Goal: Information Seeking & Learning: Learn about a topic

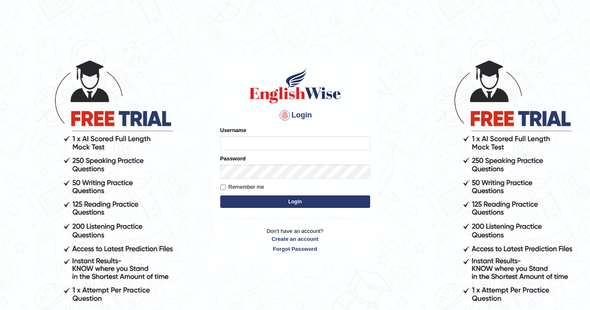
type input "ghena"
click at [261, 203] on button "Login" at bounding box center [295, 201] width 150 height 13
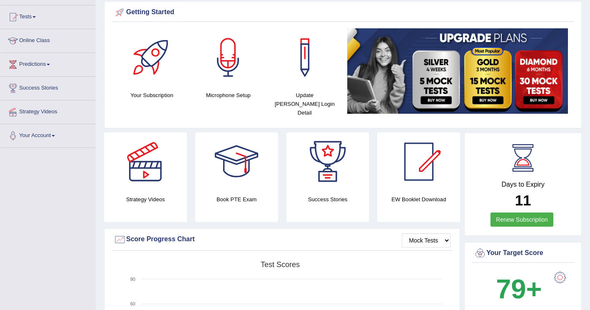
scroll to position [42, 0]
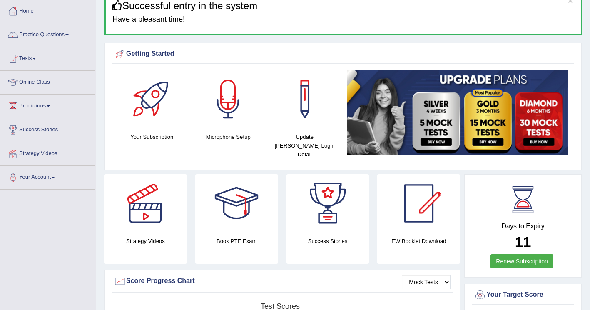
click at [73, 33] on link "Practice Questions" at bounding box center [47, 33] width 95 height 21
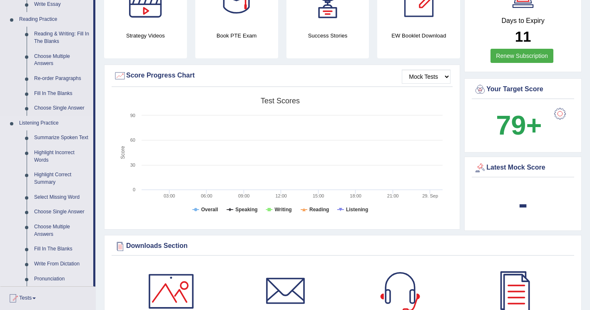
scroll to position [250, 0]
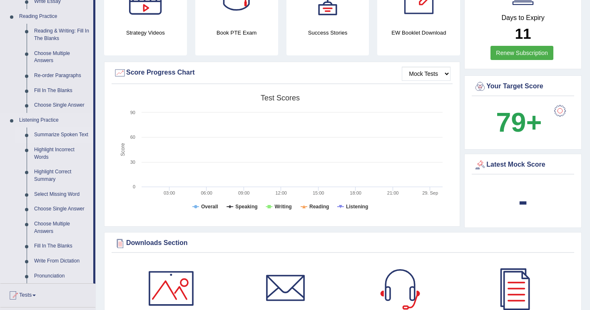
click at [73, 132] on link "Summarize Spoken Text" at bounding box center [61, 135] width 63 height 15
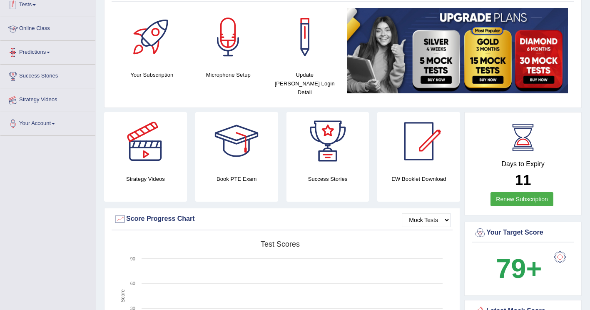
scroll to position [122, 0]
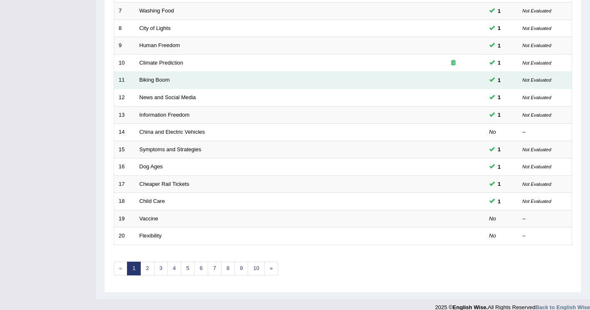
scroll to position [242, 0]
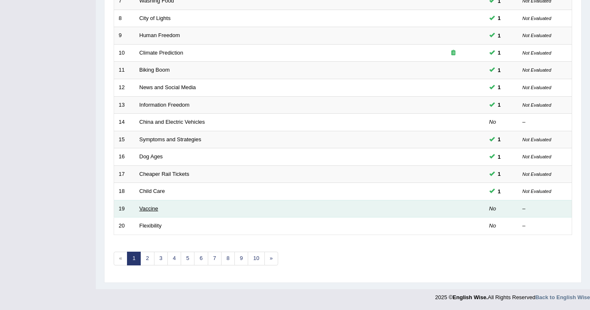
click at [145, 208] on link "Vaccine" at bounding box center [149, 208] width 19 height 6
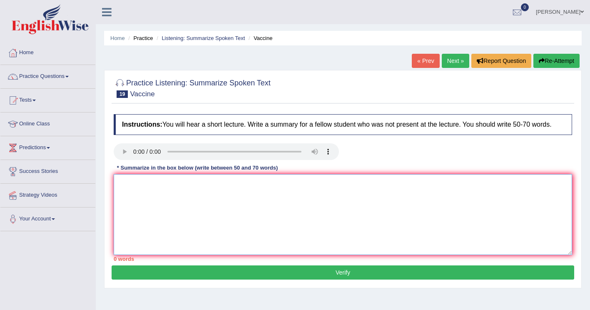
drag, startPoint x: 144, startPoint y: 184, endPoint x: 215, endPoint y: 143, distance: 82.3
click at [144, 184] on textarea at bounding box center [343, 214] width 459 height 81
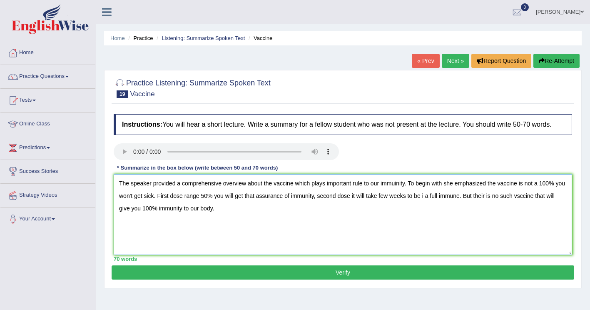
click at [424, 197] on textarea "The speaker provided a comprehensive overview about the vaccine which plays imp…" at bounding box center [343, 214] width 459 height 81
click at [523, 199] on textarea "The speaker provided a comprehensive overview about the vaccine which plays imp…" at bounding box center [343, 214] width 459 height 81
type textarea "The speaker provided a comprehensive overview about the vaccine which plays imp…"
click at [203, 273] on button "Verify" at bounding box center [343, 272] width 463 height 14
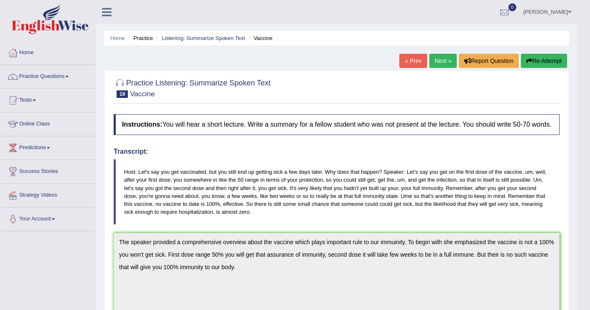
click at [439, 60] on link "Next »" at bounding box center [444, 61] width 28 height 14
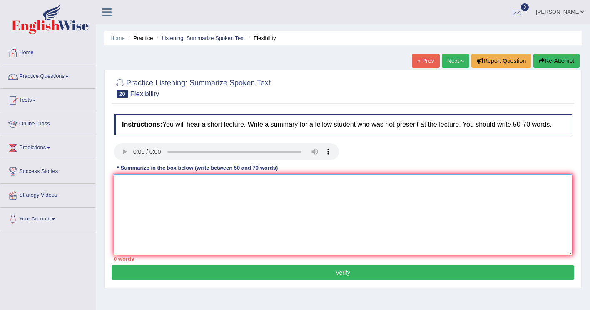
click at [130, 188] on textarea at bounding box center [343, 214] width 459 height 81
drag, startPoint x: 312, startPoint y: 185, endPoint x: 321, endPoint y: 180, distance: 9.9
click at [312, 185] on textarea "The speakker provide a comprehensive overview about flexibility. To begin when …" at bounding box center [343, 214] width 459 height 81
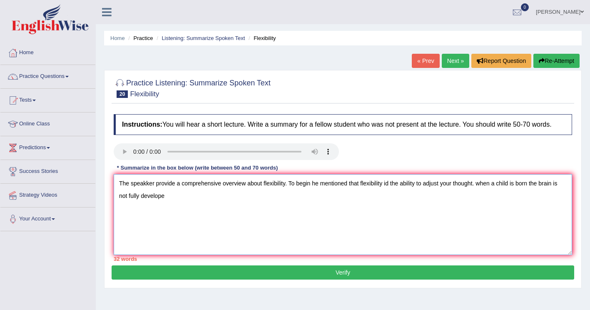
click at [481, 182] on textarea "The speakker provide a comprehensive overview about flexibility. To begin he me…" at bounding box center [343, 214] width 459 height 81
click at [177, 194] on textarea "The speakker provide a comprehensive overview about flexibility. To begin he me…" at bounding box center [343, 214] width 459 height 81
click at [512, 185] on textarea "The speakker provide a comprehensive overview about flexibility. To begin he me…" at bounding box center [343, 214] width 459 height 81
drag, startPoint x: 518, startPoint y: 184, endPoint x: 504, endPoint y: 188, distance: 14.3
click at [504, 188] on textarea "The speakker provide a comprehensive overview about flexibility. To begin he me…" at bounding box center [343, 214] width 459 height 81
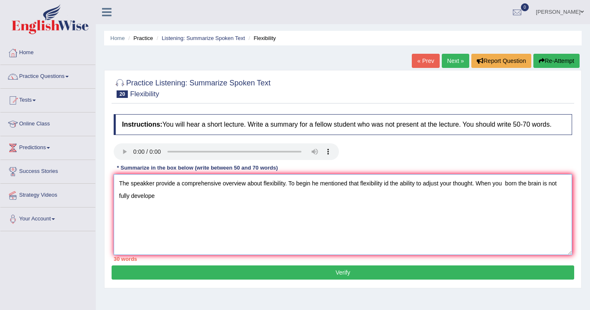
click at [502, 183] on textarea "The speakker provide a comprehensive overview about flexibility. To begin he me…" at bounding box center [343, 214] width 459 height 81
click at [167, 194] on textarea "The speakker provide a comprehensive overview about flexibility. To begin he me…" at bounding box center [343, 214] width 459 height 81
type textarea "The speakker provide a comprehensive overview about flexibility. To begin he me…"
click at [245, 200] on textarea "The speakker provide a comprehensive overview about flexibility. To begin he me…" at bounding box center [343, 214] width 459 height 81
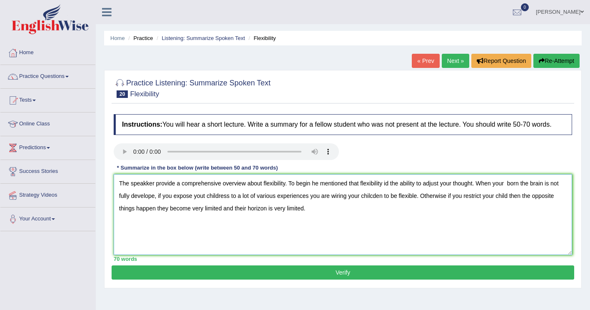
click at [221, 209] on textarea "The speakker provide a comprehensive overview about flexibility. To begin he me…" at bounding box center [343, 214] width 459 height 81
click at [203, 196] on textarea "The speakker provide a comprehensive overview about flexibility. To begin he me…" at bounding box center [343, 214] width 459 height 81
click at [229, 196] on textarea "The speakker provide a comprehensive overview about flexibility. To begin he me…" at bounding box center [343, 214] width 459 height 81
click at [148, 185] on textarea "The speakker provide a comprehensive overview about flexibility. To begin he me…" at bounding box center [343, 214] width 459 height 81
click at [388, 187] on textarea "The speaker provide a comprehensive overview about flexibility. To begin he men…" at bounding box center [343, 214] width 459 height 81
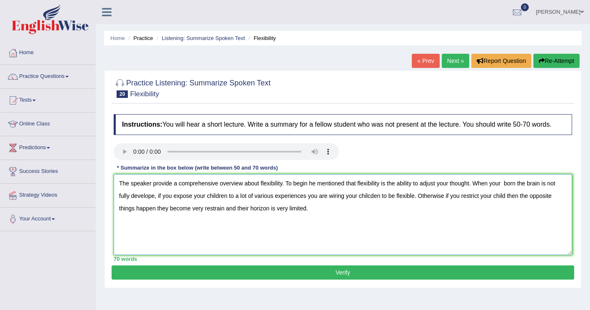
type textarea "The speaker provide a comprehensive overview about flexibility. To begin he men…"
click at [318, 275] on button "Verify" at bounding box center [343, 272] width 463 height 14
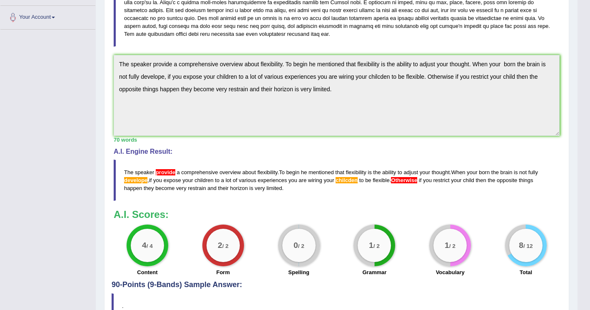
scroll to position [251, 0]
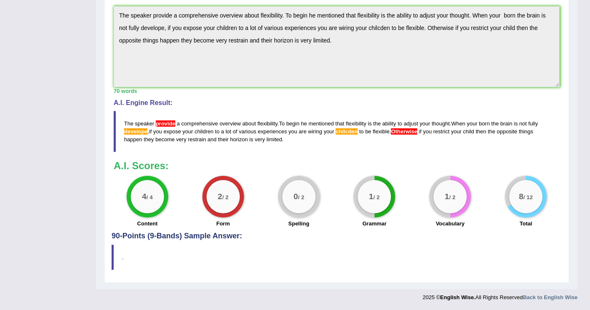
click at [201, 237] on h4 "90-Points (9-Bands) Sample Answer:" at bounding box center [337, 48] width 450 height 383
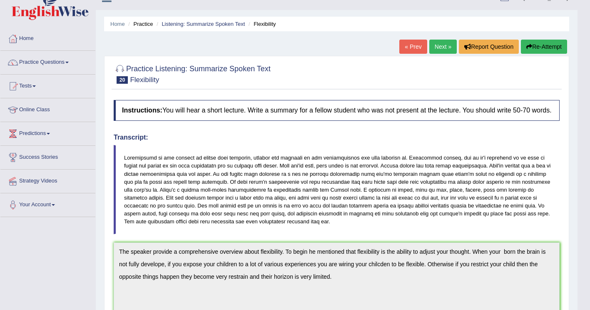
scroll to position [1, 0]
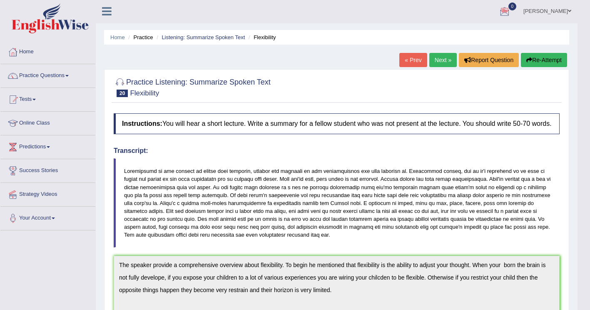
click at [442, 60] on link "Next »" at bounding box center [444, 60] width 28 height 14
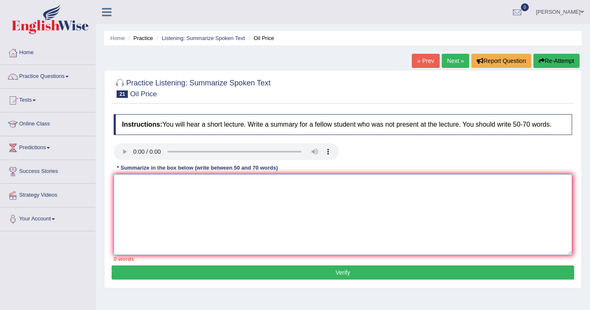
click at [128, 192] on textarea at bounding box center [343, 214] width 459 height 81
type textarea "THe speaker provides a conmprehensive overview of Oil price. To begin"
click at [311, 183] on textarea "THe speaker provides a conmprehensive overview of Oil price. To begin" at bounding box center [343, 214] width 459 height 81
click at [189, 185] on textarea "THe speaker provides a conmprehensive overview of Oil price. To begin the spea …" at bounding box center [343, 214] width 459 height 81
click at [192, 184] on textarea "THe speaker provides a conmprehensive overview of Oil price. To begin the spea …" at bounding box center [343, 214] width 459 height 81
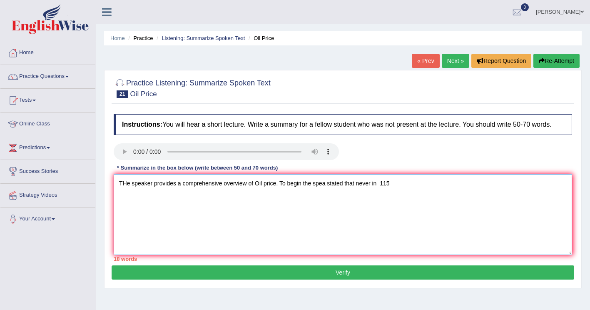
drag, startPoint x: 390, startPoint y: 184, endPoint x: 412, endPoint y: 172, distance: 24.7
click at [391, 184] on textarea "THe speaker provides a comprehensive overview of Oil price. To begin the spea s…" at bounding box center [343, 214] width 459 height 81
drag, startPoint x: 185, startPoint y: 195, endPoint x: 163, endPoint y: 193, distance: 22.3
click at [163, 193] on textarea "THe speaker provides a comprehensive overview of Oil price. To begin the spea s…" at bounding box center [343, 214] width 459 height 81
click at [214, 200] on textarea "THe speaker provides a comprehensive overview of Oil price. To begin the spea s…" at bounding box center [343, 214] width 459 height 81
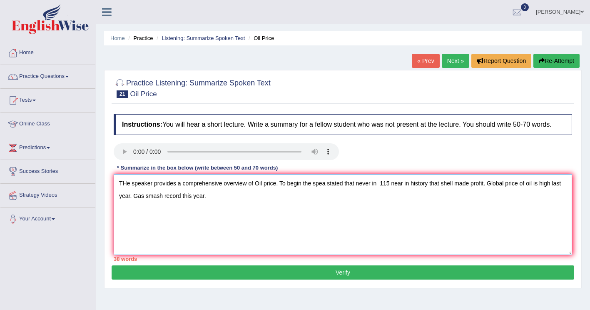
click at [541, 183] on textarea "THe speaker provides a comprehensive overview of Oil price. To begin the spea s…" at bounding box center [343, 214] width 459 height 81
click at [235, 203] on textarea "THe speaker provides a comprehensive overview of Oil price. To begin the spea s…" at bounding box center [343, 214] width 459 height 81
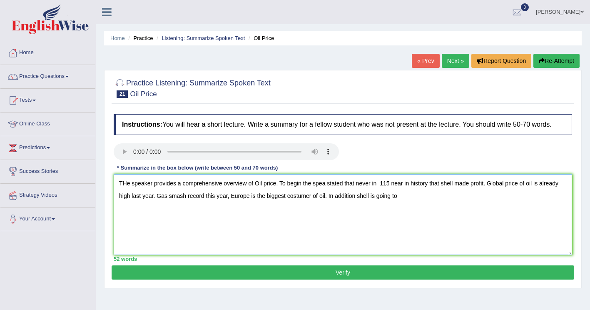
click at [205, 195] on textarea "THe speaker provides a comprehensive overview of Oil price. To begin the spea s…" at bounding box center [343, 214] width 459 height 81
click at [419, 198] on textarea "THe speaker provides a comprehensive overview of Oil price. To begin the spea s…" at bounding box center [343, 214] width 459 height 81
click at [126, 186] on textarea "THe speaker provides a comprehensive overview of Oil price. To begin the spea s…" at bounding box center [343, 214] width 459 height 81
click at [174, 185] on textarea "The speaker provides a comprehensive overview of Oil price. To begin the spea s…" at bounding box center [343, 214] width 459 height 81
click at [323, 185] on textarea "The speaker provided a comprehensive overview of Oil price. To begin the spea s…" at bounding box center [343, 214] width 459 height 81
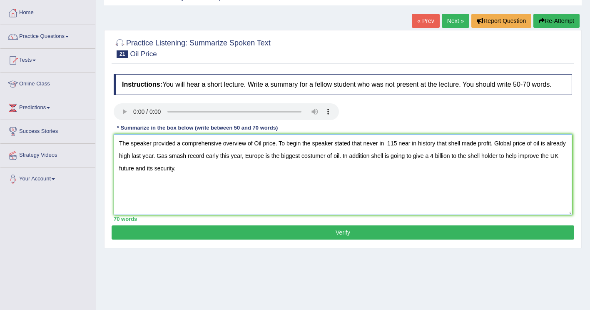
scroll to position [83, 0]
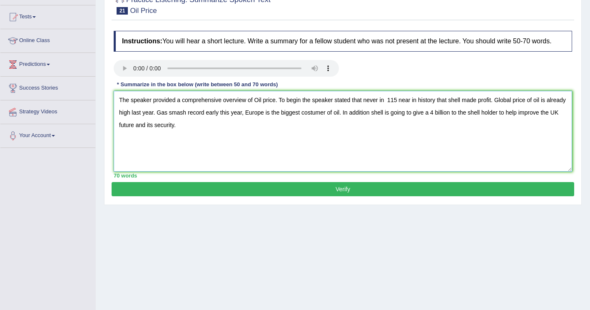
type textarea "The speaker provided a comprehensive overview of Oil price. To begin the speake…"
click at [212, 182] on div "Practice Listening: Summarize Spoken Text 21 Oil Price Instructions: You will h…" at bounding box center [343, 96] width 478 height 218
click at [205, 181] on div "Instructions: You will hear a short lecture. Write a summary for a fellow stude…" at bounding box center [343, 104] width 463 height 155
click at [155, 188] on button "Verify" at bounding box center [343, 189] width 463 height 14
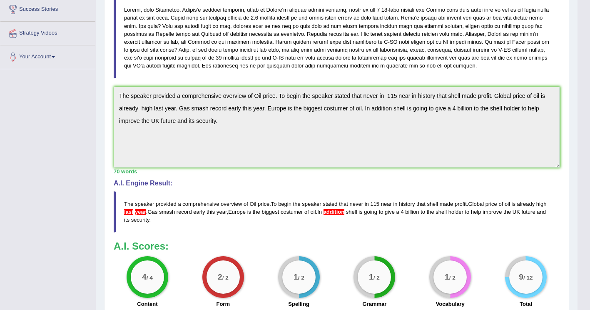
scroll to position [0, 0]
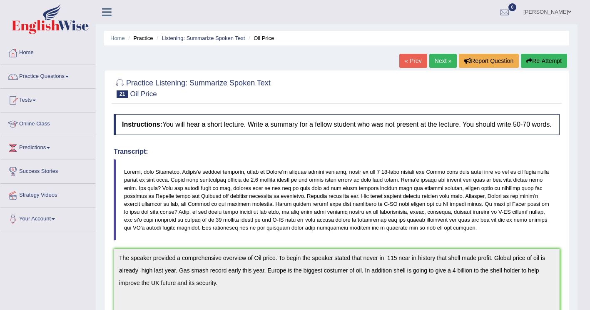
click at [446, 63] on link "Next »" at bounding box center [444, 61] width 28 height 14
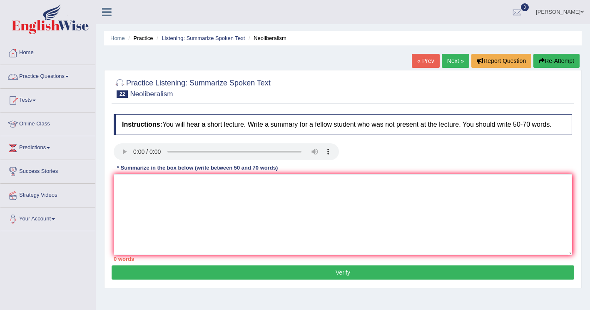
click at [62, 76] on link "Practice Questions" at bounding box center [47, 75] width 95 height 21
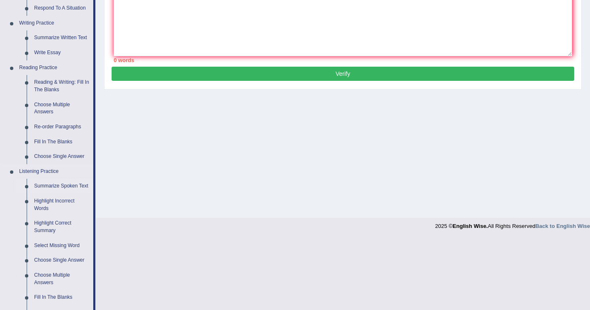
scroll to position [208, 0]
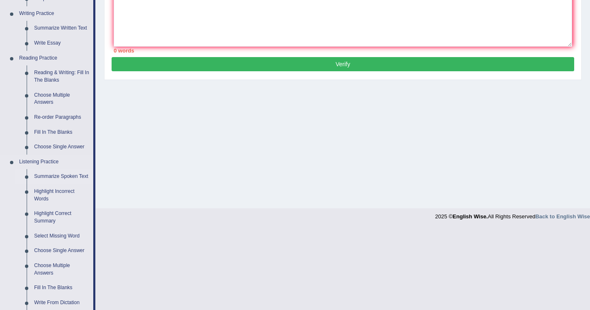
click at [56, 177] on link "Summarize Spoken Text" at bounding box center [61, 176] width 63 height 15
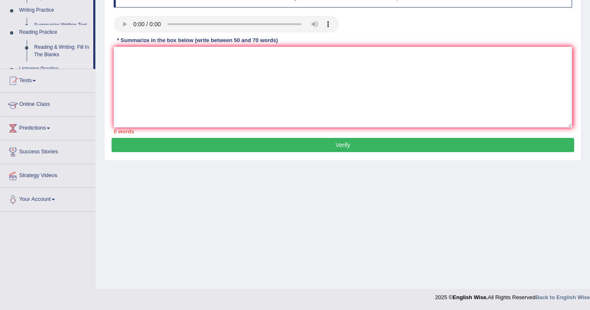
scroll to position [128, 0]
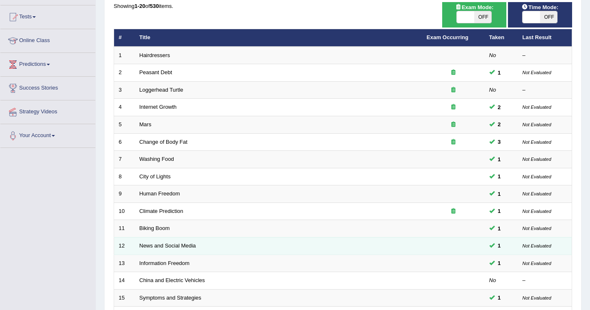
scroll to position [242, 0]
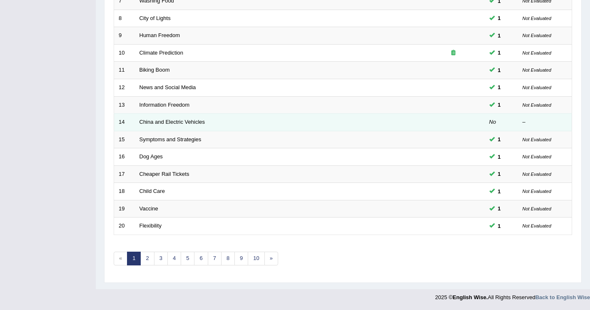
click at [185, 118] on td "China and Electric Vehicles" at bounding box center [279, 123] width 288 height 18
click at [174, 121] on link "China and Electric Vehicles" at bounding box center [173, 122] width 66 height 6
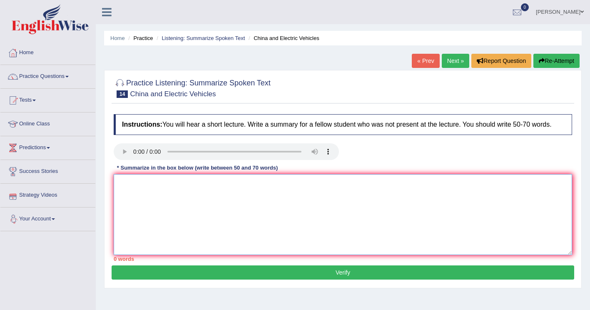
drag, startPoint x: 133, startPoint y: 179, endPoint x: 168, endPoint y: 172, distance: 36.0
click at [133, 179] on textarea at bounding box center [343, 214] width 459 height 81
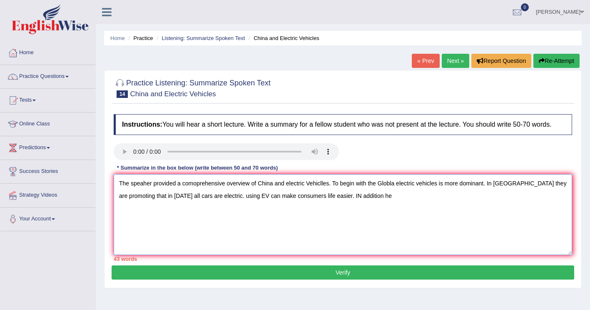
click at [315, 200] on textarea "The speaher provided a comoprehensive overview of China and electric Vehiclles.…" at bounding box center [343, 214] width 459 height 81
click at [318, 195] on textarea "The speaher provided a comoprehensive overview of China and electric Vehiclles.…" at bounding box center [343, 214] width 459 height 81
click at [360, 201] on textarea "The speaher provided a comoprehensive overview of China and electric Vehiclles.…" at bounding box center [343, 214] width 459 height 81
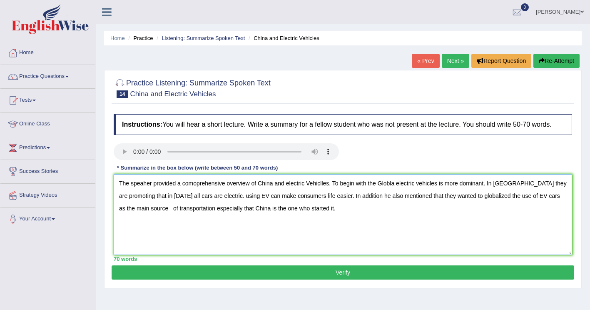
click at [393, 184] on textarea "The speaher provided a comoprehensive overview of China and electric Vehiclles.…" at bounding box center [343, 214] width 459 height 81
click at [389, 197] on textarea "The speaher provided a comoprehensive overview of China and electric Vehiclles.…" at bounding box center [343, 214] width 459 height 81
type textarea "The speaher provided a comoprehensive overview of China and electric Vehiclles.…"
click at [348, 273] on button "Verify" at bounding box center [343, 272] width 463 height 14
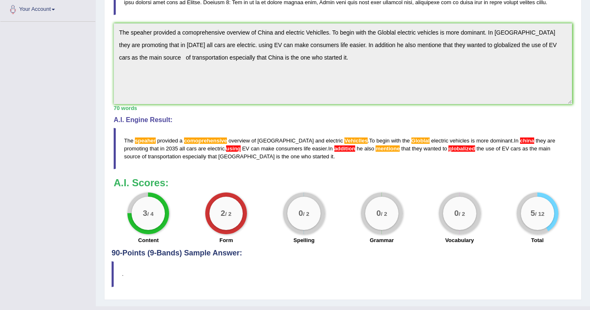
scroll to position [227, 0]
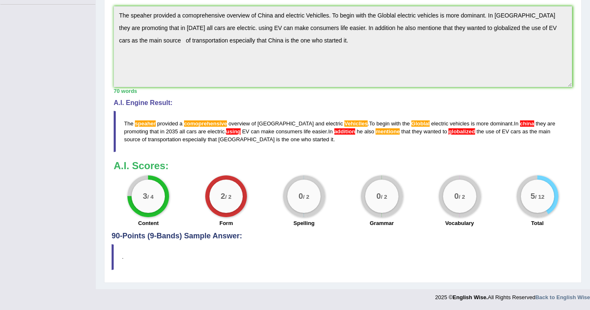
click at [126, 125] on span "The" at bounding box center [128, 123] width 9 height 6
click at [126, 124] on span "The" at bounding box center [128, 123] width 9 height 6
drag, startPoint x: 134, startPoint y: 123, endPoint x: 226, endPoint y: 125, distance: 92.5
click at [225, 125] on blockquote "The speaher provided a comoprehensive overview of China and electric Vehiclles …" at bounding box center [343, 131] width 459 height 41
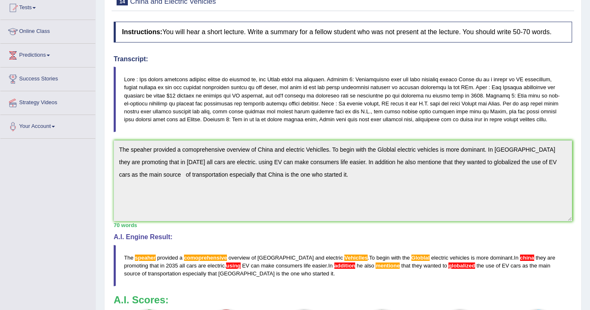
scroll to position [0, 0]
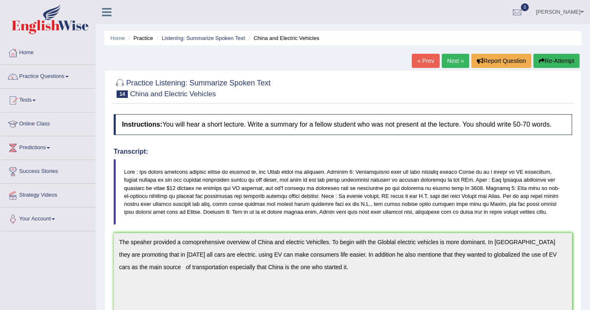
click at [450, 62] on link "Next »" at bounding box center [456, 61] width 28 height 14
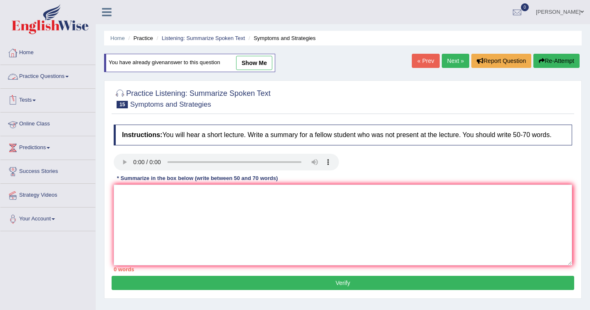
click at [44, 74] on link "Practice Questions" at bounding box center [47, 75] width 95 height 21
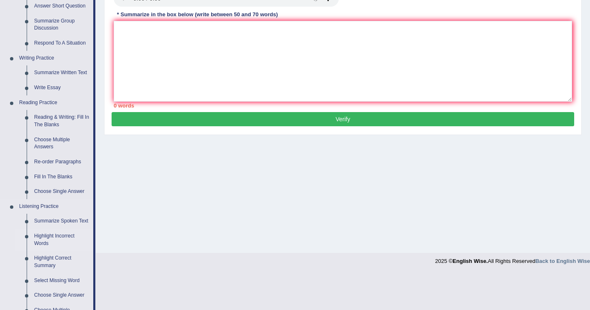
scroll to position [167, 0]
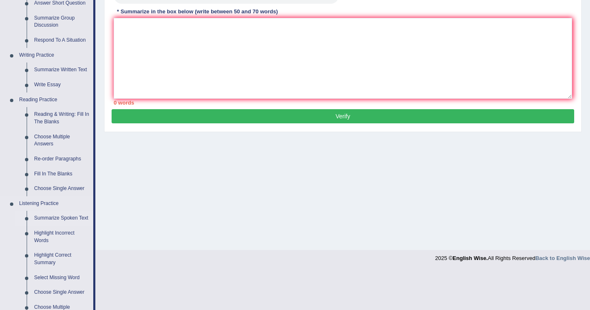
click at [52, 216] on link "Summarize Spoken Text" at bounding box center [61, 218] width 63 height 15
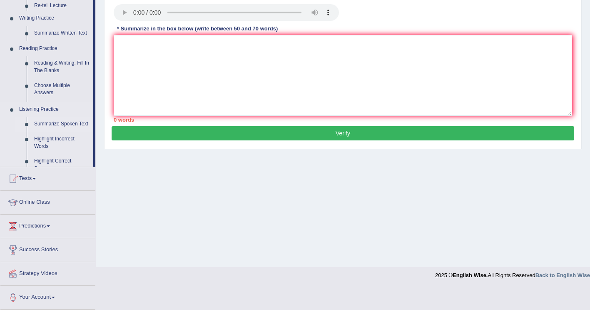
scroll to position [128, 0]
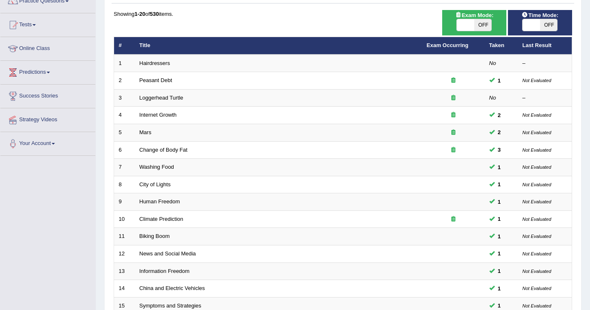
scroll to position [75, 0]
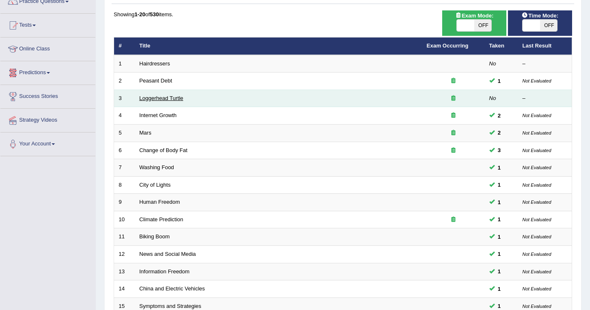
click at [151, 99] on link "Loggerhead Turtle" at bounding box center [162, 98] width 44 height 6
